Goal: Task Accomplishment & Management: Use online tool/utility

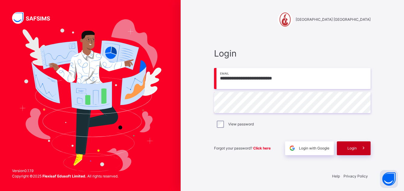
click at [359, 148] on span at bounding box center [364, 149] width 14 height 14
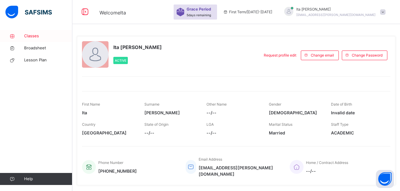
click at [30, 38] on span "Classes" at bounding box center [48, 36] width 48 height 6
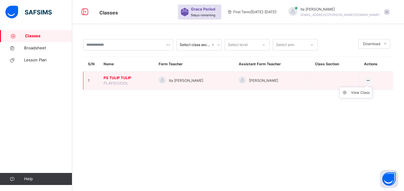
click at [366, 81] on icon at bounding box center [368, 80] width 5 height 5
click at [355, 93] on div "View Class" at bounding box center [360, 93] width 19 height 6
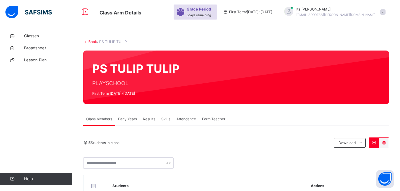
click at [185, 122] on span "Attendance" at bounding box center [186, 119] width 20 height 5
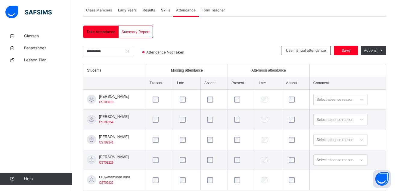
scroll to position [125, 0]
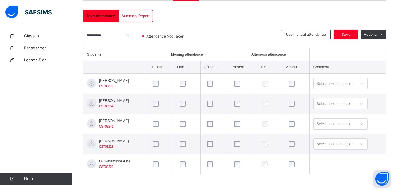
click at [239, 128] on div at bounding box center [242, 124] width 20 height 13
click at [350, 33] on span "Save" at bounding box center [346, 34] width 15 height 5
